Goal: Information Seeking & Learning: Learn about a topic

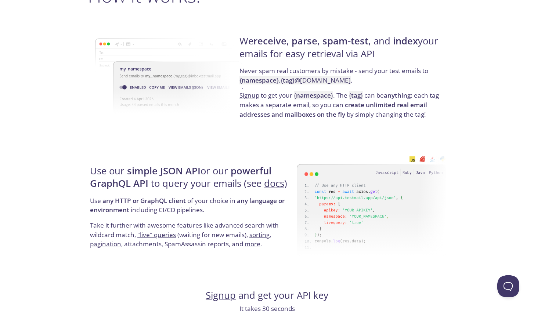
scroll to position [582, 0]
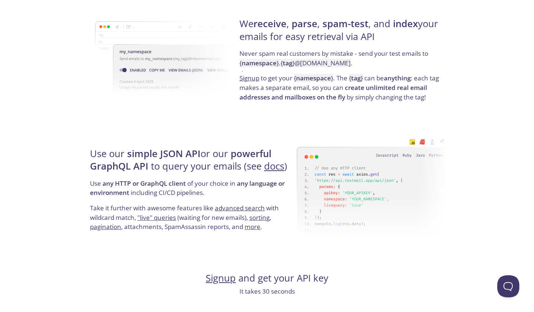
click at [255, 55] on p "Never spam real customers by mistake - send your test emails to { namespace } .…" at bounding box center [341, 61] width 204 height 25
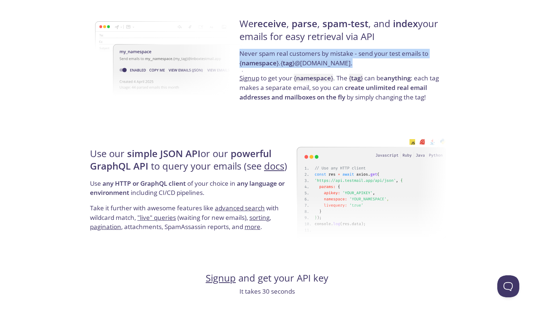
click at [255, 55] on p "Never spam real customers by mistake - send your test emails to { namespace } .…" at bounding box center [341, 61] width 204 height 25
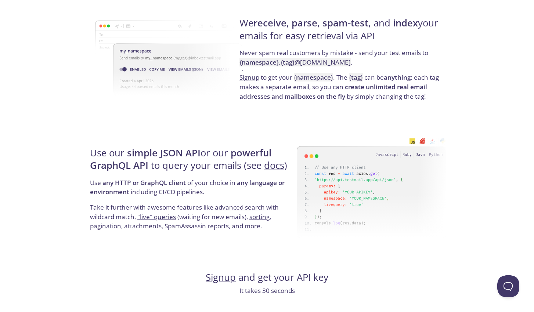
click at [255, 84] on p "Signup to get your { namespace } . The { tag } can be anything : each tag makes…" at bounding box center [341, 87] width 204 height 28
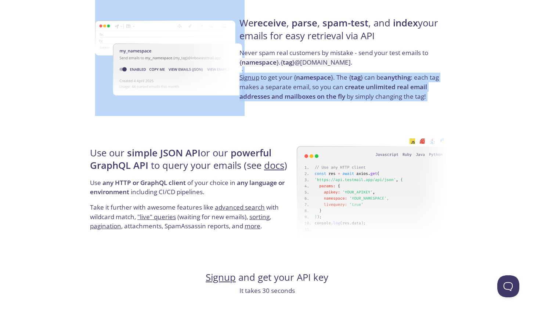
click at [255, 84] on p "Signup to get your { namespace } . The { tag } can be anything : each tag makes…" at bounding box center [341, 87] width 204 height 28
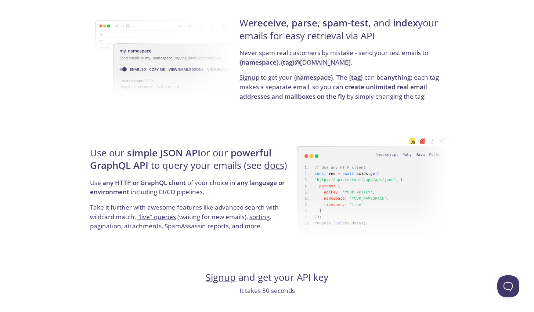
click at [255, 84] on p "Signup to get your { namespace } . The { tag } can be anything : each tag makes…" at bounding box center [341, 87] width 204 height 28
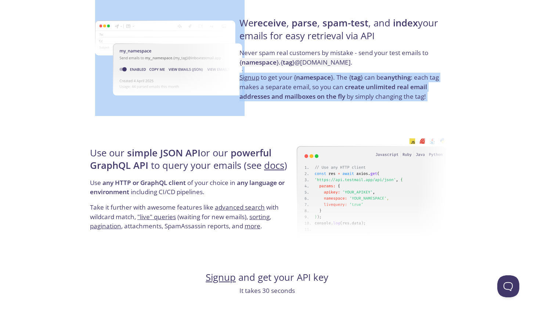
click at [255, 84] on p "Signup to get your { namespace } . The { tag } can be anything : each tag makes…" at bounding box center [341, 87] width 204 height 28
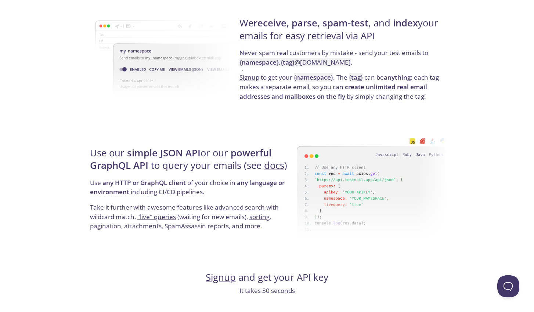
click at [277, 164] on link "docs" at bounding box center [274, 165] width 20 height 13
